Goal: Check status

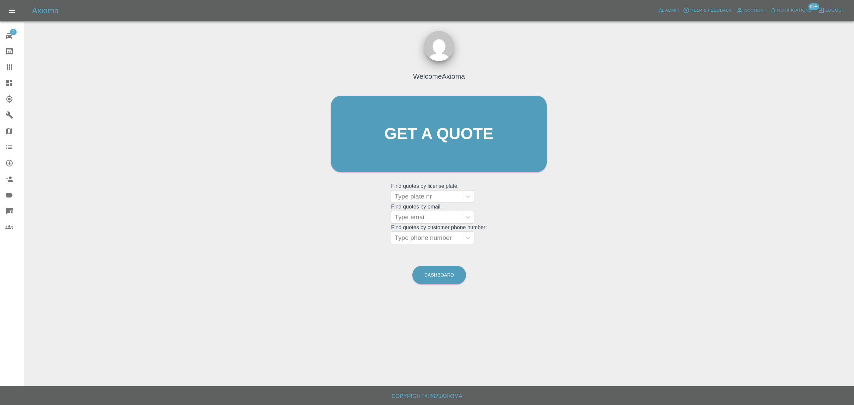
click at [788, 12] on span "Notifications" at bounding box center [794, 11] width 35 height 8
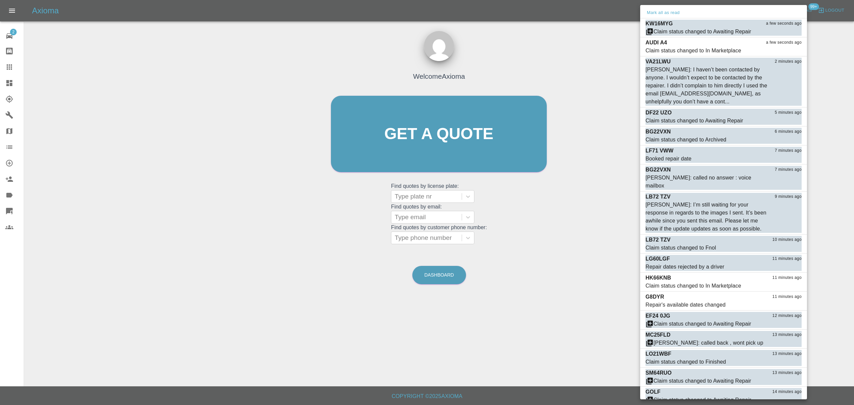
click at [658, 17] on div "Mark all as read" at bounding box center [723, 13] width 167 height 11
click at [658, 15] on button "Mark all as read" at bounding box center [662, 13] width 35 height 8
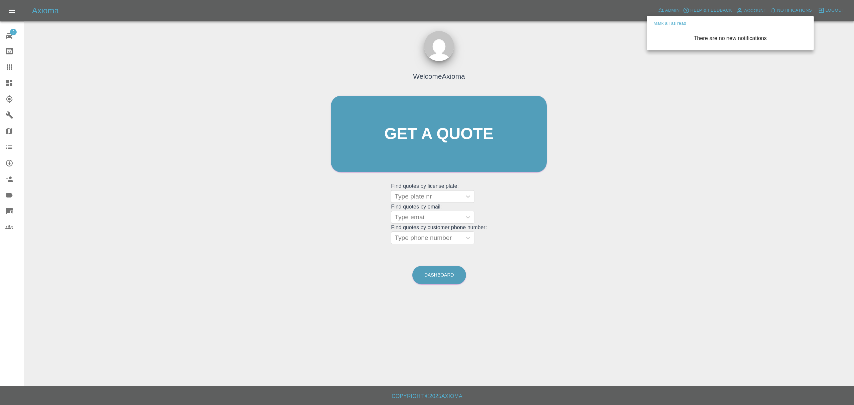
click at [556, 106] on div at bounding box center [427, 202] width 854 height 405
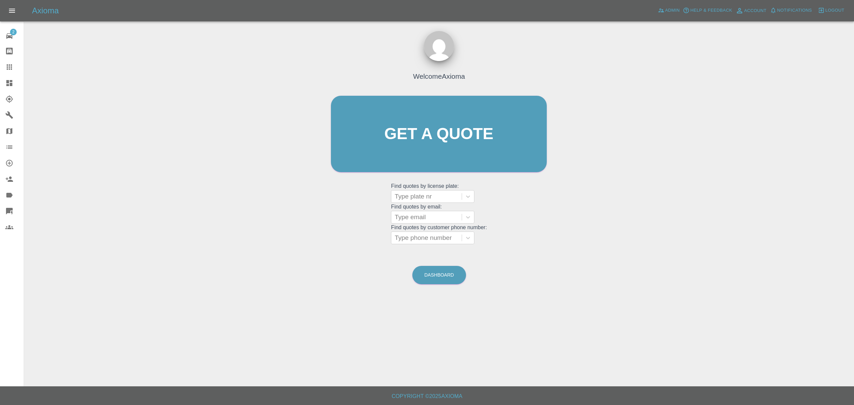
click at [21, 85] on div at bounding box center [14, 83] width 19 height 8
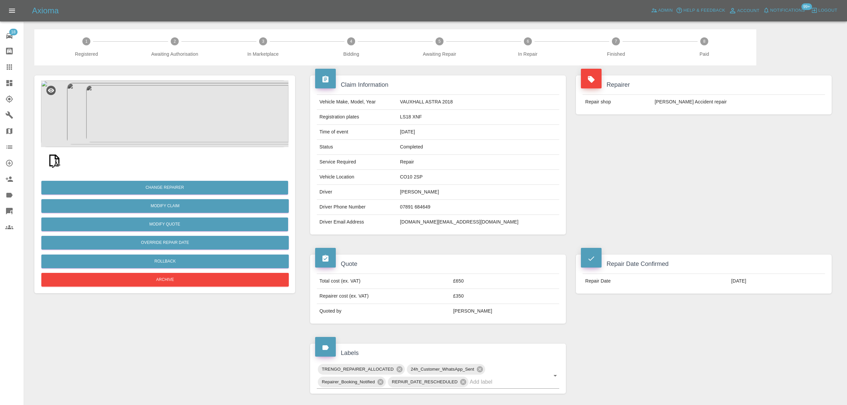
scroll to position [51, 0]
